Goal: Transaction & Acquisition: Book appointment/travel/reservation

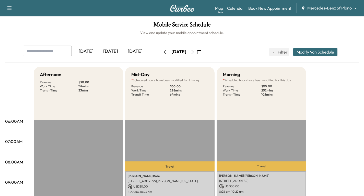
scroll to position [128, 0]
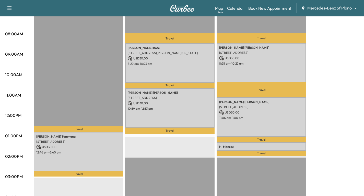
click at [257, 7] on link "Book New Appointment" at bounding box center [269, 8] width 43 height 6
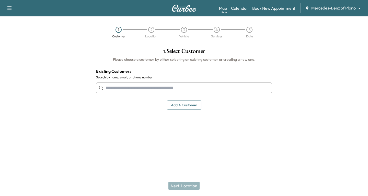
click at [112, 87] on input "text" at bounding box center [184, 87] width 176 height 11
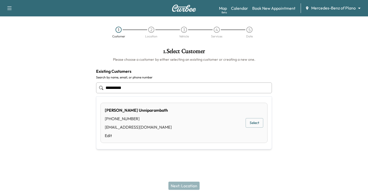
click at [247, 121] on button "Select" at bounding box center [255, 122] width 18 height 9
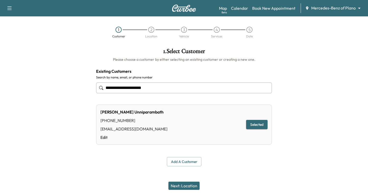
type input "**********"
click at [182, 188] on button "Next: Location" at bounding box center [183, 185] width 31 height 8
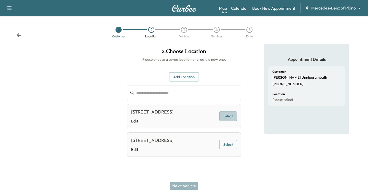
click at [225, 115] on button "Select" at bounding box center [228, 115] width 18 height 9
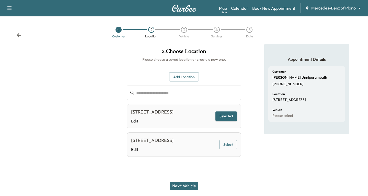
click at [181, 186] on button "Next: Vehicle" at bounding box center [184, 185] width 28 height 8
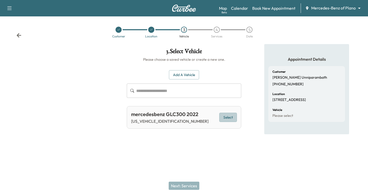
click at [233, 116] on button "Select" at bounding box center [228, 116] width 18 height 9
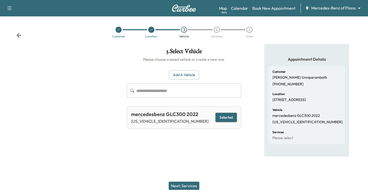
click at [173, 186] on button "Next: Services" at bounding box center [184, 185] width 31 height 8
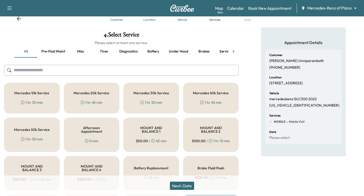
scroll to position [26, 0]
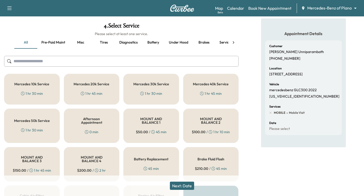
click at [155, 91] on div "1 hr 30 min" at bounding box center [151, 93] width 22 height 5
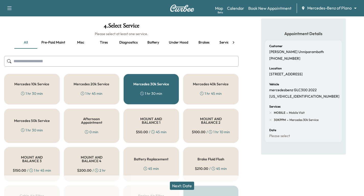
click at [185, 187] on button "Next: Date" at bounding box center [182, 185] width 24 height 8
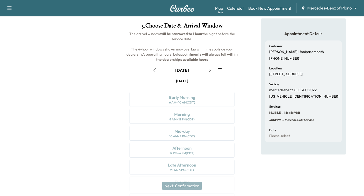
click at [220, 94] on div "[DATE] Early Morning 6 AM - 10 AM (CDT) Morning 8 AM - 12 PM (CDT) Mid-day 10 A…" at bounding box center [181, 144] width 113 height 132
click at [221, 69] on icon "button" at bounding box center [220, 70] width 4 height 4
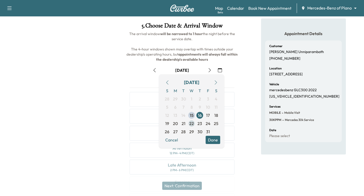
click at [192, 123] on span "22" at bounding box center [191, 123] width 5 height 6
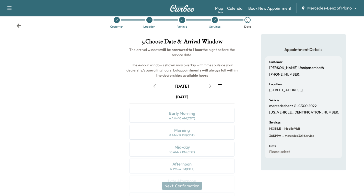
scroll to position [9, 0]
click at [153, 87] on icon "button" at bounding box center [155, 86] width 4 height 4
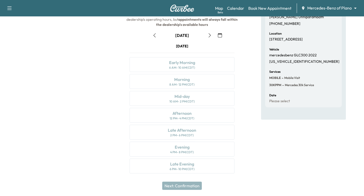
click at [210, 35] on icon "button" at bounding box center [210, 35] width 4 height 4
click at [211, 35] on icon "button" at bounding box center [210, 35] width 4 height 4
click at [154, 36] on icon "button" at bounding box center [154, 35] width 2 height 4
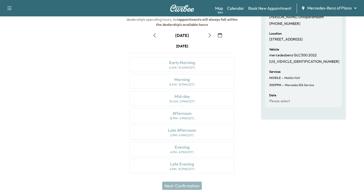
click at [211, 35] on icon "button" at bounding box center [210, 35] width 4 height 4
click at [204, 83] on div "Morning 8 AM - 12 PM (CDT)" at bounding box center [182, 81] width 105 height 15
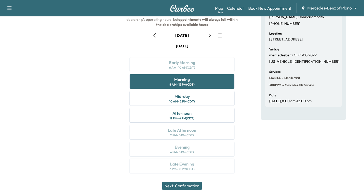
click at [181, 186] on button "Next: Confirmation" at bounding box center [182, 185] width 40 height 8
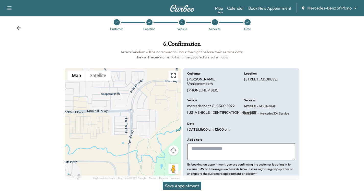
click at [196, 182] on button "Save Appointment" at bounding box center [182, 185] width 39 height 8
